Goal: Information Seeking & Learning: Learn about a topic

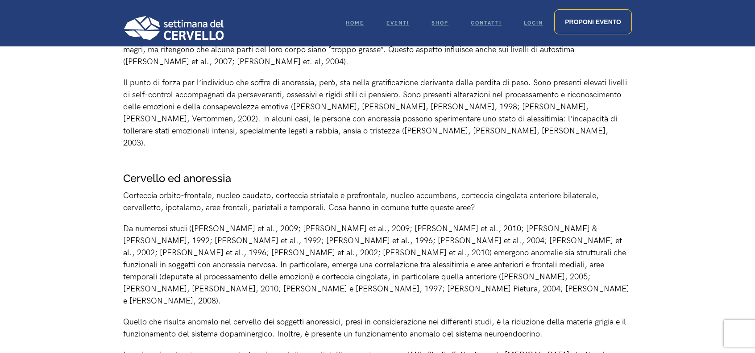
scroll to position [1161, 0]
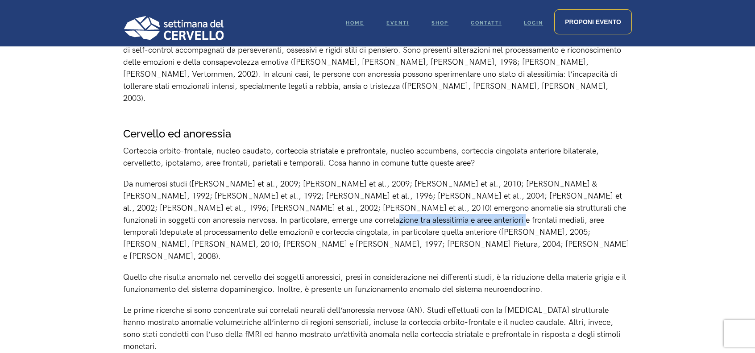
drag, startPoint x: 312, startPoint y: 206, endPoint x: 167, endPoint y: 204, distance: 144.7
click at [167, 204] on p "Da numerosi studi ([PERSON_NAME] et al., 2009; [PERSON_NAME] et al., 2009; [PER…" at bounding box center [377, 220] width 509 height 84
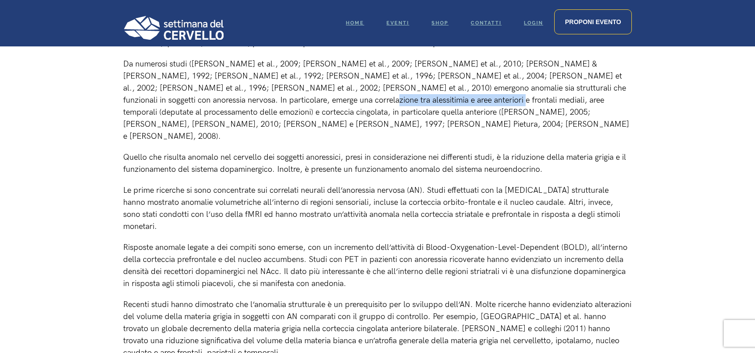
scroll to position [1295, 0]
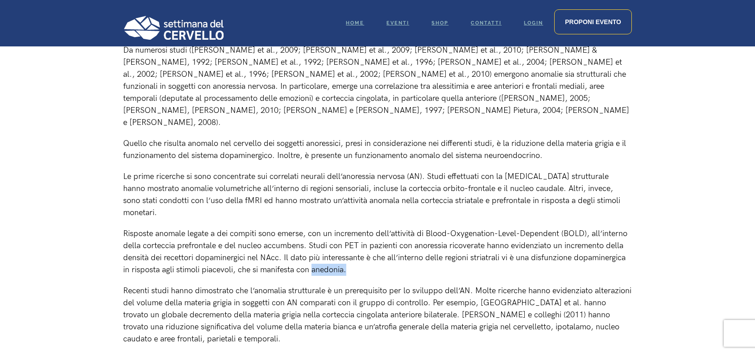
drag, startPoint x: 353, startPoint y: 218, endPoint x: 312, endPoint y: 220, distance: 40.7
click at [312, 228] on p "Risposte anomale legate a dei compiti sono emerse, con un incremento dell’attiv…" at bounding box center [377, 252] width 509 height 48
copy p "anedonia."
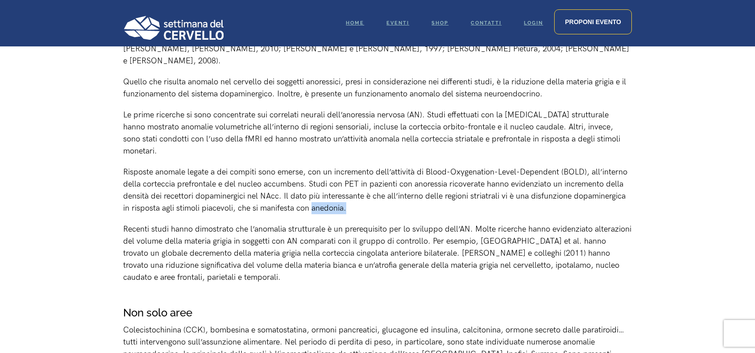
scroll to position [1384, 0]
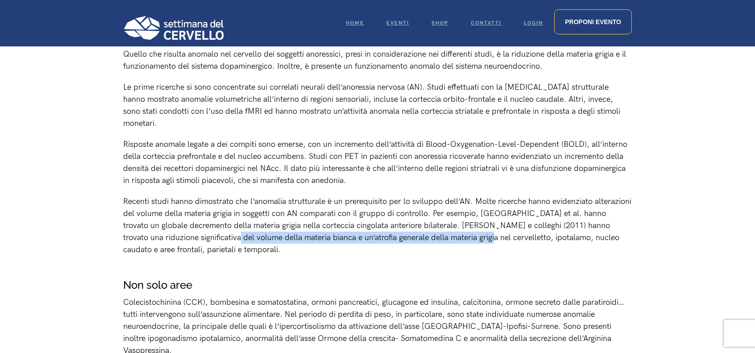
drag, startPoint x: 235, startPoint y: 189, endPoint x: 481, endPoint y: 187, distance: 246.0
click at [481, 196] on p "Recenti studi hanno dimostrato che l’anomalia strutturale è un prerequisito per…" at bounding box center [377, 226] width 509 height 60
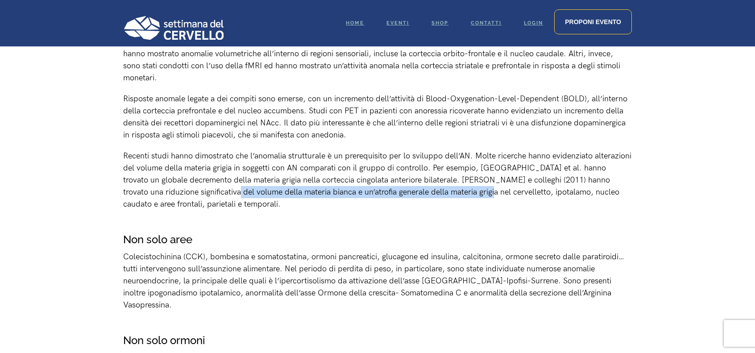
scroll to position [1473, 0]
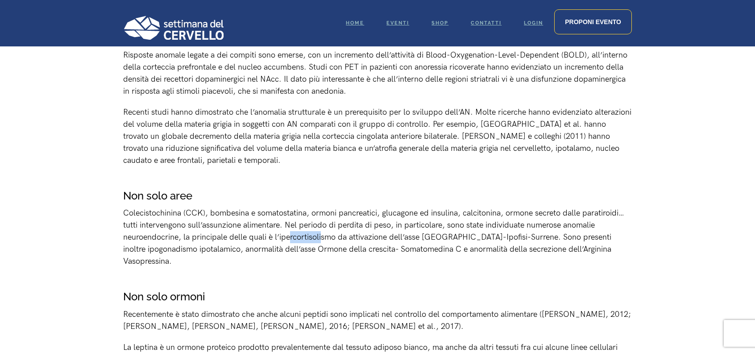
drag, startPoint x: 289, startPoint y: 188, endPoint x: 311, endPoint y: 193, distance: 22.0
click at [322, 207] on p "Colecistochinina (CCK), bombesina e somatostatina, ormoni pancreatici, glucagon…" at bounding box center [377, 237] width 509 height 60
click at [291, 207] on p "Colecistochinina (CCK), bombesina e somatostatina, ormoni pancreatici, glucagon…" at bounding box center [377, 237] width 509 height 60
drag, startPoint x: 306, startPoint y: 191, endPoint x: 323, endPoint y: 190, distance: 17.0
click at [323, 207] on p "Colecistochinina (CCK), bombesina e somatostatina, ormoni pancreatici, glucagon…" at bounding box center [377, 237] width 509 height 60
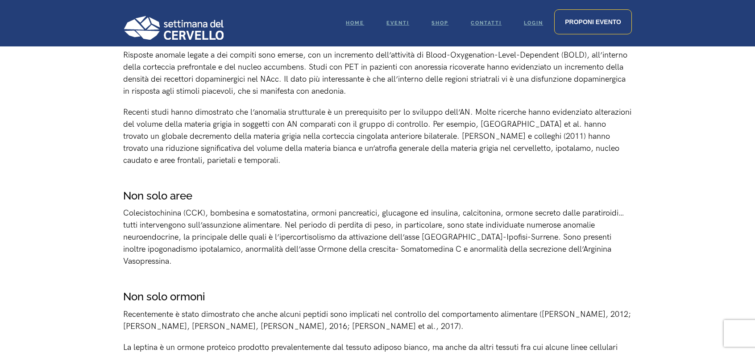
click at [339, 207] on p "Colecistochinina (CCK), bombesina e somatostatina, ormoni pancreatici, glucagon…" at bounding box center [377, 237] width 509 height 60
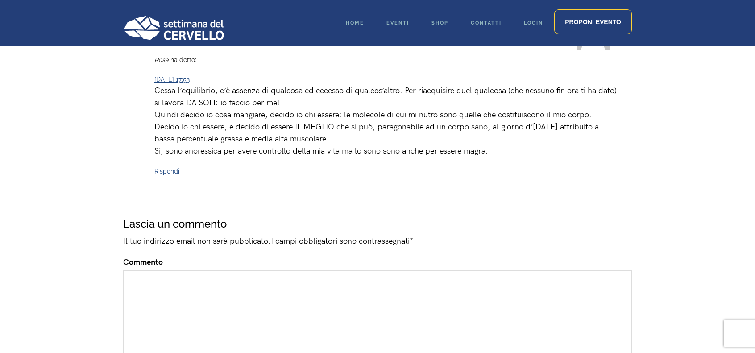
scroll to position [2858, 0]
